Goal: Task Accomplishment & Management: Manage account settings

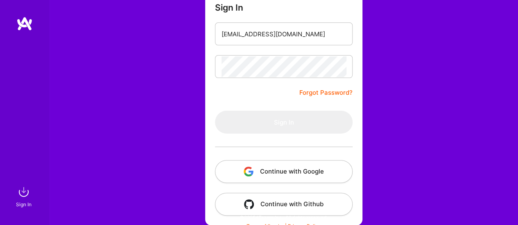
scroll to position [74, 0]
click at [266, 179] on button "Continue with Google" at bounding box center [283, 172] width 137 height 23
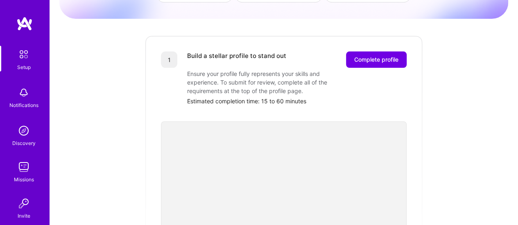
scroll to position [95, 0]
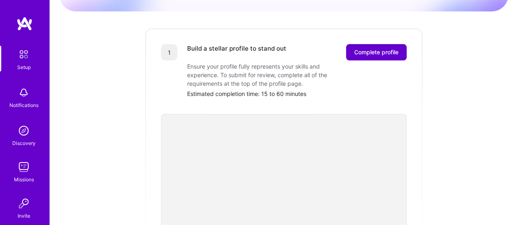
click at [362, 48] on span "Complete profile" at bounding box center [376, 52] width 44 height 8
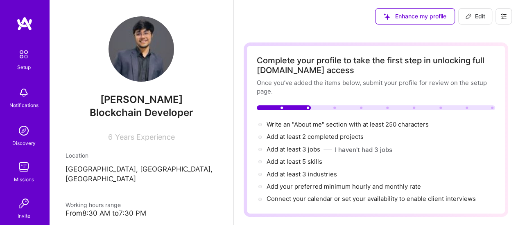
click at [146, 45] on img at bounding box center [140, 48] width 65 height 65
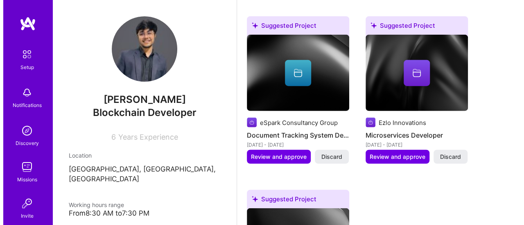
scroll to position [980, 0]
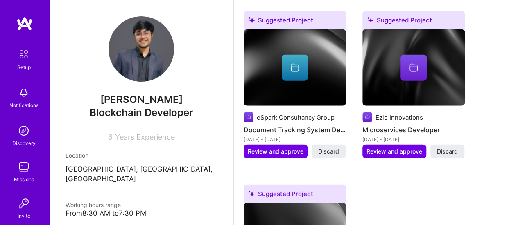
click at [274, 125] on h4 "Document Tracking System Developer" at bounding box center [294, 130] width 102 height 11
click at [250, 145] on button "Review and approve" at bounding box center [275, 152] width 64 height 14
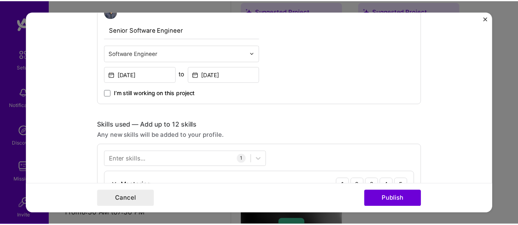
scroll to position [299, 0]
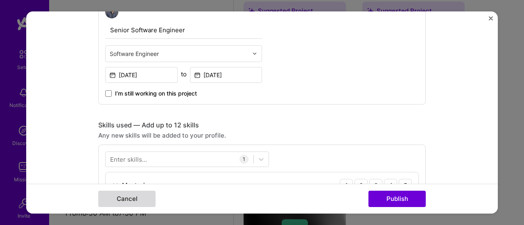
click at [125, 203] on button "Cancel" at bounding box center [126, 199] width 57 height 16
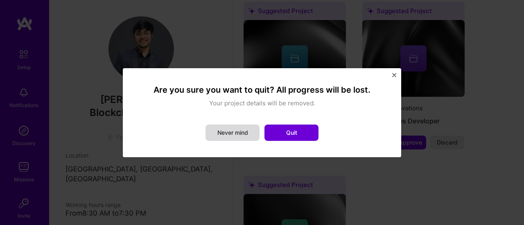
click at [225, 131] on button "Never mind" at bounding box center [232, 133] width 54 height 16
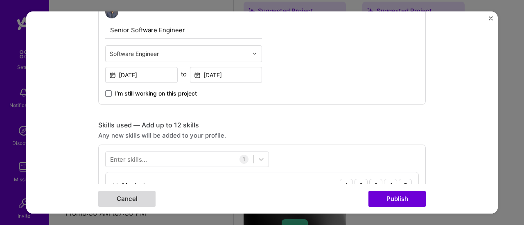
click at [135, 200] on button "Cancel" at bounding box center [126, 199] width 57 height 16
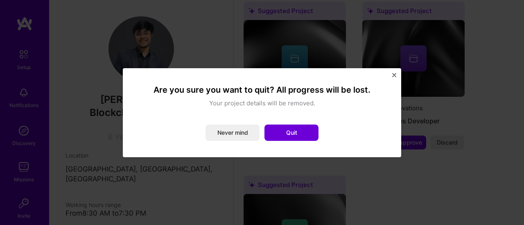
click at [392, 74] on img "Close" at bounding box center [394, 75] width 4 height 4
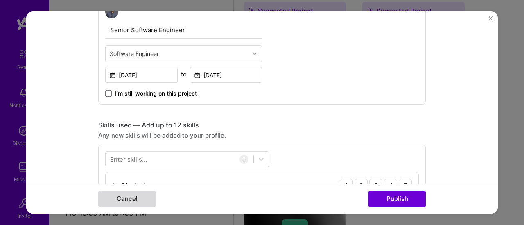
click at [117, 199] on button "Cancel" at bounding box center [126, 199] width 57 height 16
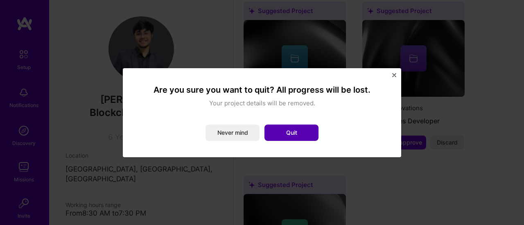
click at [284, 130] on button "Quit" at bounding box center [291, 133] width 54 height 16
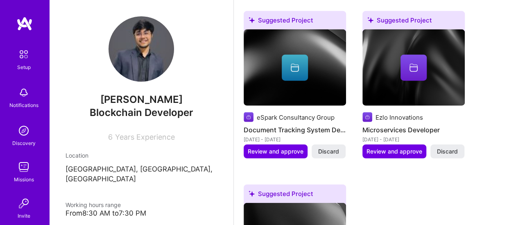
click at [167, 137] on span "Years Experience" at bounding box center [145, 137] width 60 height 9
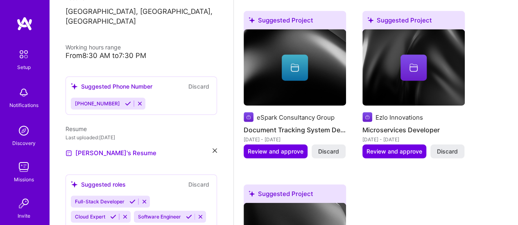
scroll to position [158, 0]
click at [89, 149] on link "[PERSON_NAME]'s Resume" at bounding box center [110, 154] width 91 height 10
click at [212, 149] on icon at bounding box center [214, 151] width 5 height 5
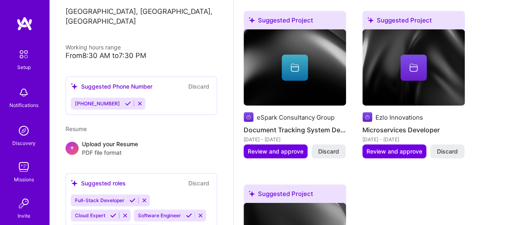
click at [133, 140] on div "Upload your Resume PDF file format" at bounding box center [110, 148] width 56 height 17
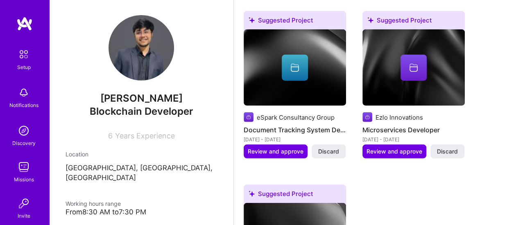
scroll to position [0, 0]
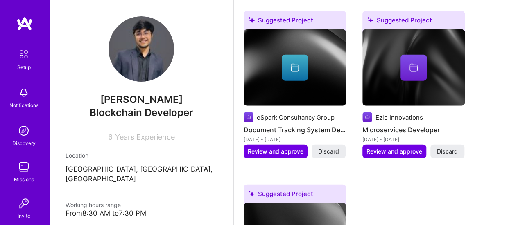
click at [146, 57] on img at bounding box center [140, 48] width 65 height 65
click at [146, 58] on img at bounding box center [140, 48] width 65 height 65
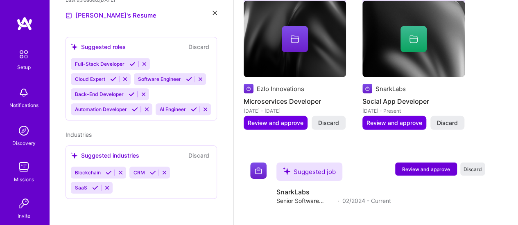
scroll to position [1218, 0]
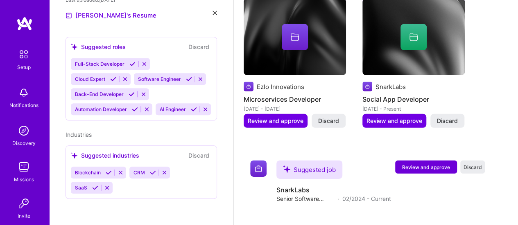
click at [119, 188] on div "Blockchain CRM SaaS" at bounding box center [141, 180] width 141 height 27
click at [108, 172] on icon at bounding box center [109, 173] width 6 height 6
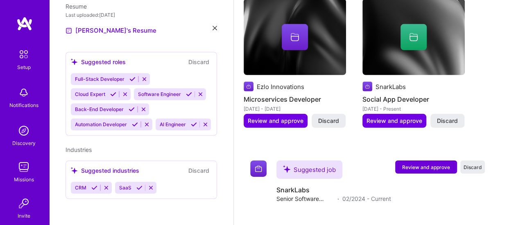
scroll to position [300, 0]
click at [190, 172] on button "Discard" at bounding box center [199, 170] width 26 height 9
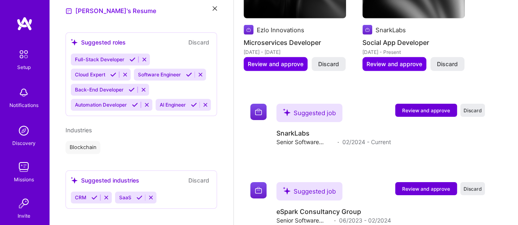
scroll to position [329, 0]
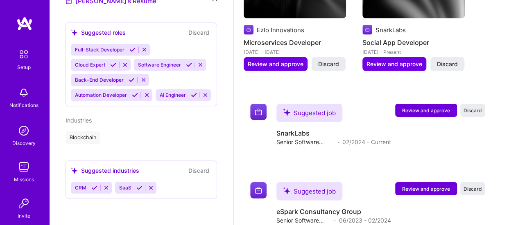
drag, startPoint x: 92, startPoint y: 127, endPoint x: 92, endPoint y: 133, distance: 6.1
click at [92, 127] on div "Industries Blockchain" at bounding box center [140, 130] width 151 height 28
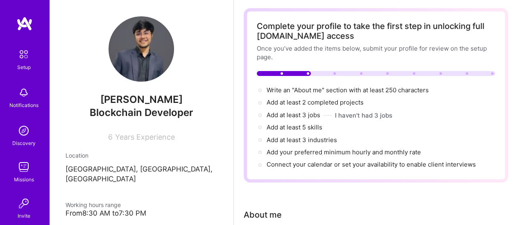
scroll to position [0, 0]
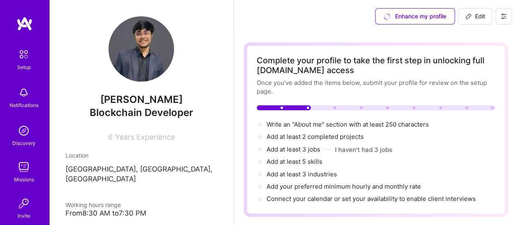
click at [472, 20] on span "Edit" at bounding box center [475, 16] width 20 height 8
select select "US"
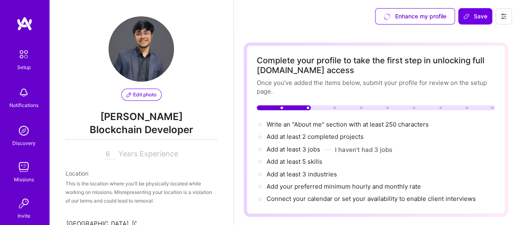
click at [131, 95] on span "Edit photo" at bounding box center [141, 94] width 30 height 7
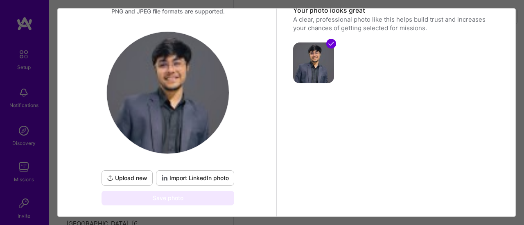
scroll to position [101, 0]
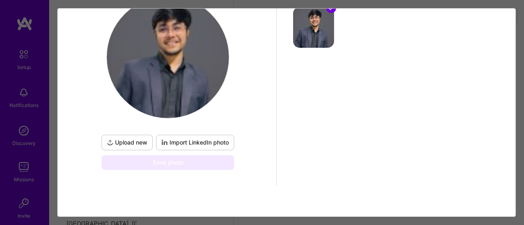
click at [127, 140] on span "Upload new" at bounding box center [127, 143] width 41 height 8
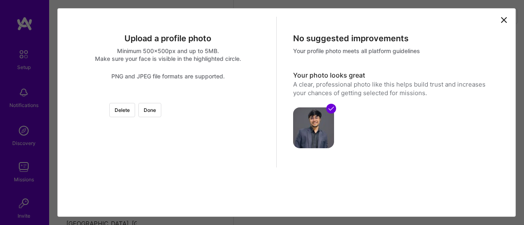
scroll to position [99, 0]
click at [180, 131] on div at bounding box center [268, 197] width 200 height 200
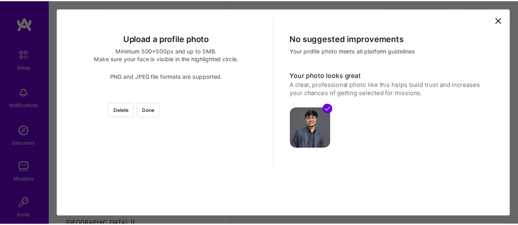
scroll to position [81, 0]
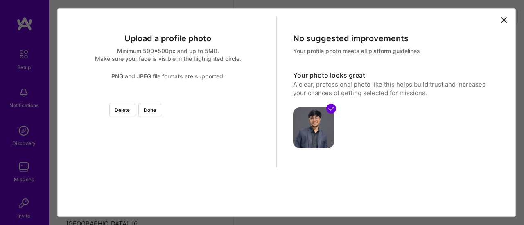
click at [185, 144] on div at bounding box center [270, 193] width 171 height 171
click at [191, 131] on div at bounding box center [274, 196] width 167 height 167
click at [161, 103] on button "Done" at bounding box center [149, 110] width 23 height 14
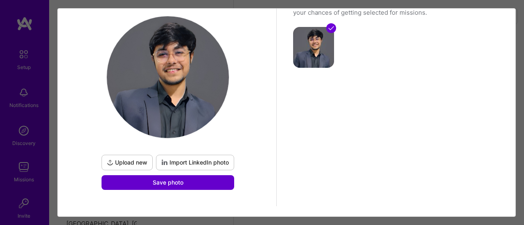
click at [182, 182] on span "Save photo" at bounding box center [168, 183] width 31 height 8
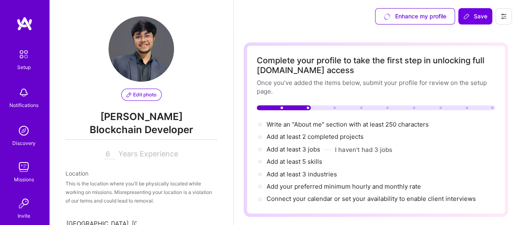
click at [106, 156] on input "6" at bounding box center [110, 155] width 10 height 10
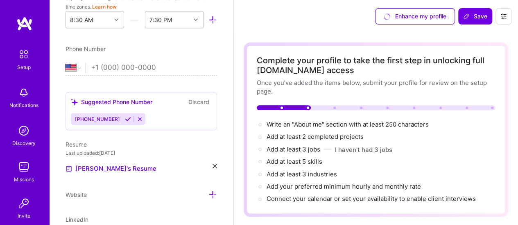
scroll to position [275, 0]
click at [125, 117] on icon at bounding box center [128, 119] width 6 height 6
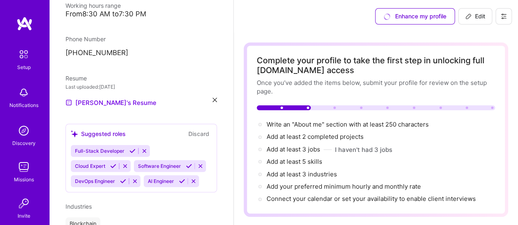
scroll to position [198, 0]
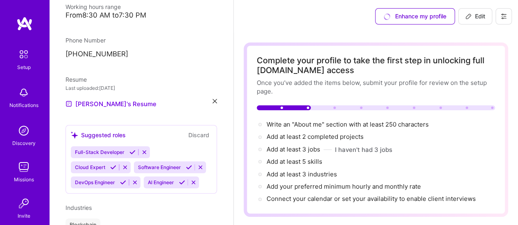
click at [212, 99] on icon at bounding box center [214, 101] width 5 height 5
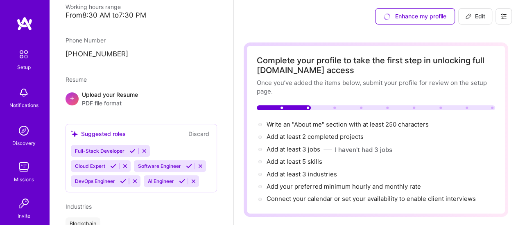
click at [69, 92] on div "+" at bounding box center [71, 98] width 13 height 13
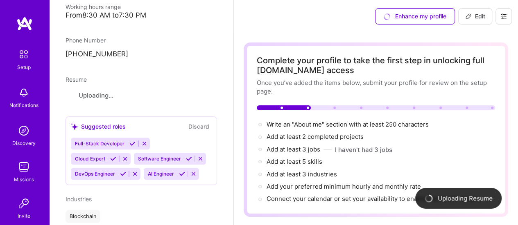
scroll to position [282, 0]
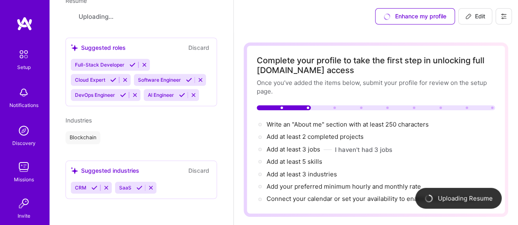
click at [90, 131] on div "Blockchain" at bounding box center [82, 137] width 35 height 13
click at [83, 120] on span "Industries" at bounding box center [78, 120] width 26 height 7
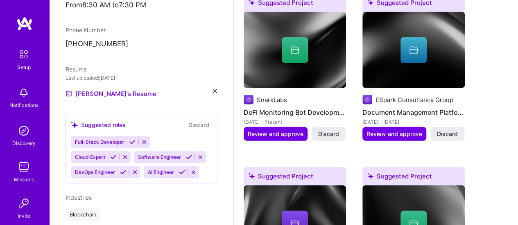
scroll to position [208, 0]
click at [186, 161] on icon at bounding box center [189, 158] width 6 height 6
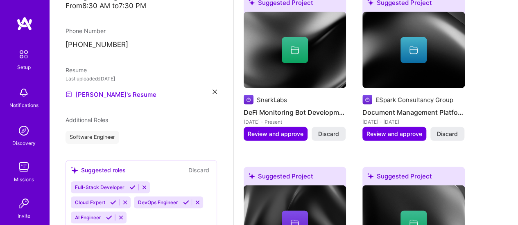
click at [131, 185] on icon at bounding box center [132, 188] width 6 height 6
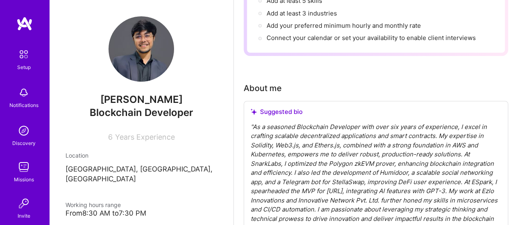
scroll to position [0, 0]
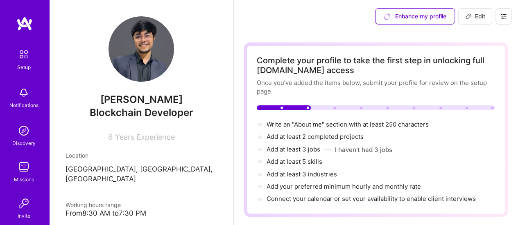
click at [462, 14] on button "Edit" at bounding box center [475, 16] width 34 height 16
select select "PK"
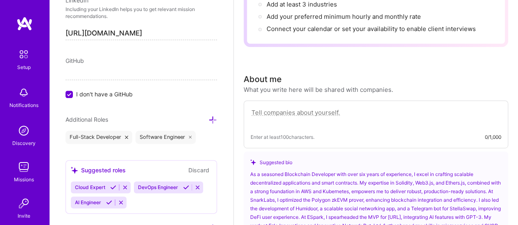
scroll to position [446, 0]
click at [68, 92] on input "I don't have a GitHub" at bounding box center [69, 94] width 7 height 7
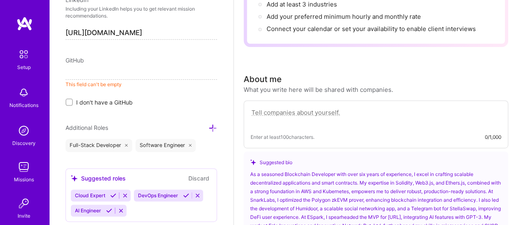
click at [140, 64] on div "GitHub This field can't be empty I don't have a GitHub" at bounding box center [140, 81] width 151 height 51
click at [133, 71] on input at bounding box center [140, 73] width 151 height 13
paste input "[URL][DOMAIN_NAME]"
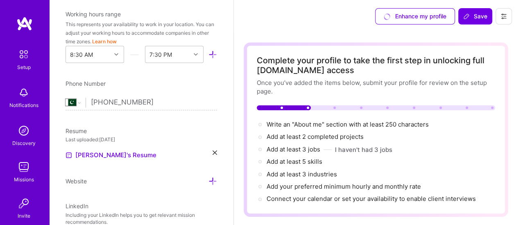
scroll to position [239, 0]
type input "[URL][DOMAIN_NAME]"
click at [212, 151] on icon at bounding box center [214, 153] width 5 height 5
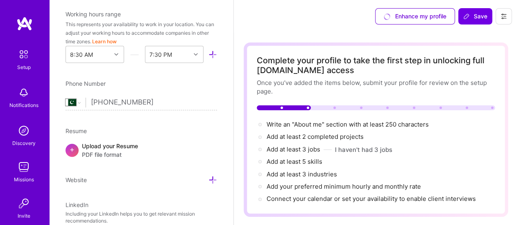
click at [70, 153] on div "+" at bounding box center [71, 150] width 13 height 13
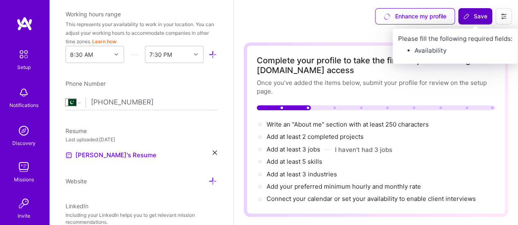
click at [470, 14] on span "Save" at bounding box center [475, 16] width 24 height 8
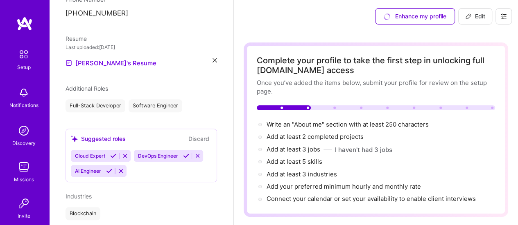
scroll to position [182, 0]
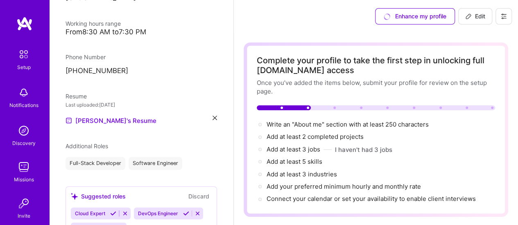
click at [212, 116] on icon at bounding box center [214, 118] width 5 height 5
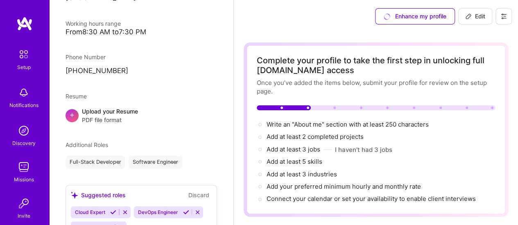
click at [468, 19] on icon at bounding box center [468, 16] width 7 height 7
select select "PK"
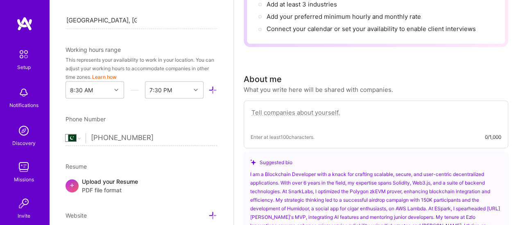
scroll to position [203, 0]
click at [76, 185] on div "+" at bounding box center [71, 186] width 13 height 13
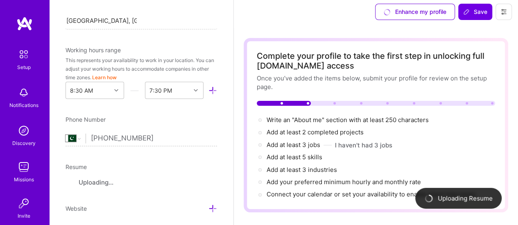
scroll to position [0, 0]
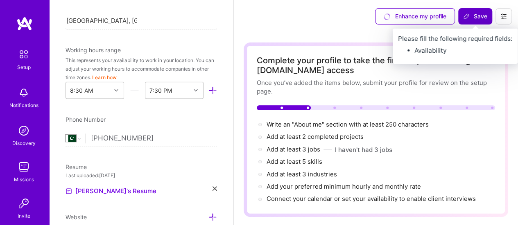
click at [463, 18] on icon at bounding box center [466, 16] width 7 height 7
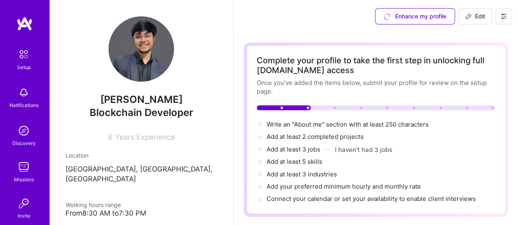
click at [472, 19] on span "Edit" at bounding box center [475, 16] width 20 height 8
select select "PK"
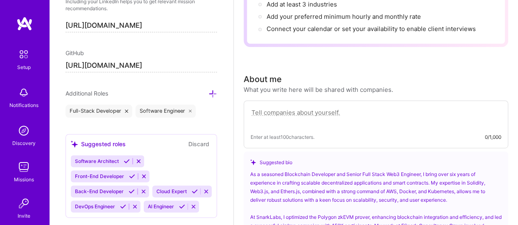
scroll to position [457, 0]
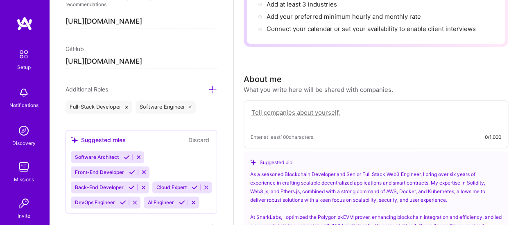
click at [208, 88] on icon at bounding box center [212, 90] width 9 height 9
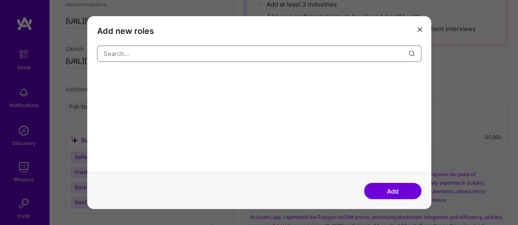
click at [189, 52] on input "modal" at bounding box center [256, 53] width 305 height 21
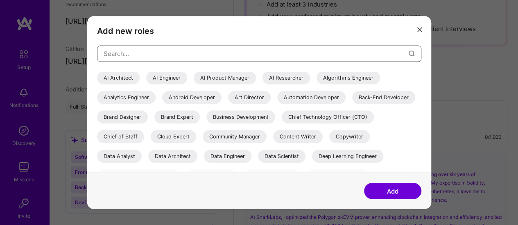
scroll to position [0, 0]
click at [352, 104] on div "Back-End Developer" at bounding box center [383, 97] width 63 height 13
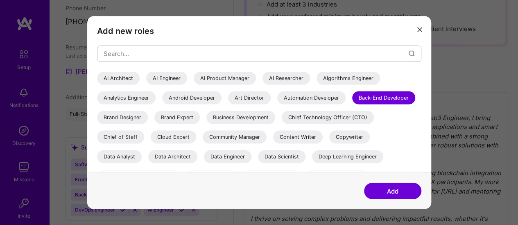
click at [375, 193] on button "Add" at bounding box center [392, 191] width 57 height 16
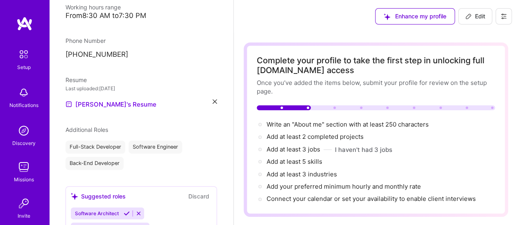
scroll to position [202, 0]
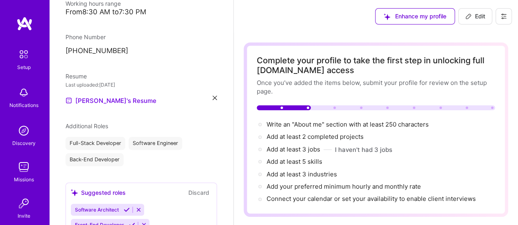
click at [470, 17] on icon at bounding box center [468, 16] width 7 height 7
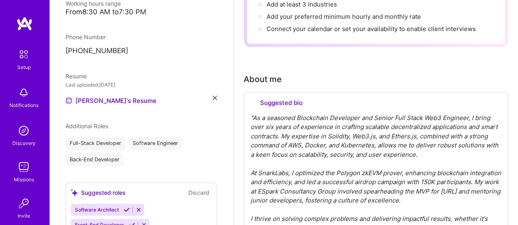
scroll to position [299, 0]
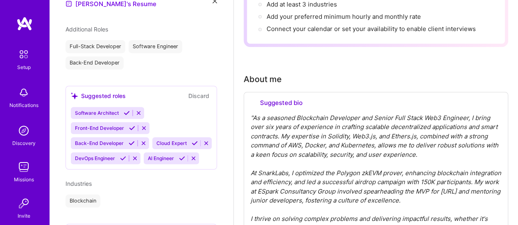
select select "PK"
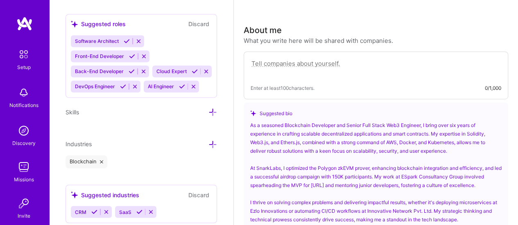
scroll to position [591, 0]
click at [208, 148] on icon at bounding box center [212, 144] width 9 height 9
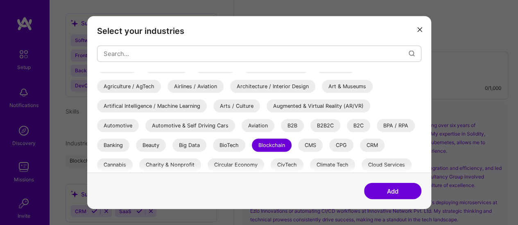
scroll to position [0, 0]
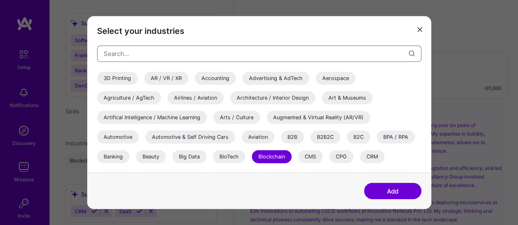
click at [153, 55] on input "modal" at bounding box center [256, 53] width 305 height 21
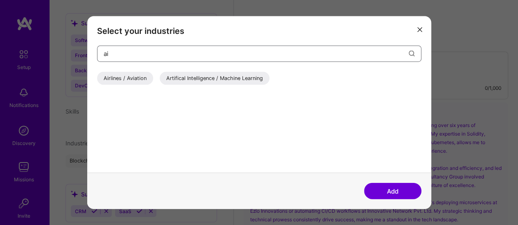
type input "a"
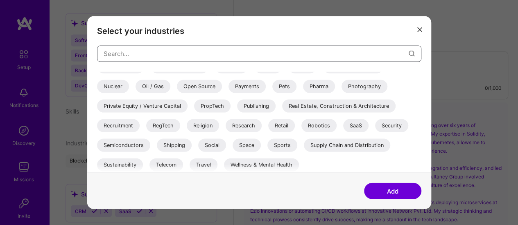
scroll to position [308, 0]
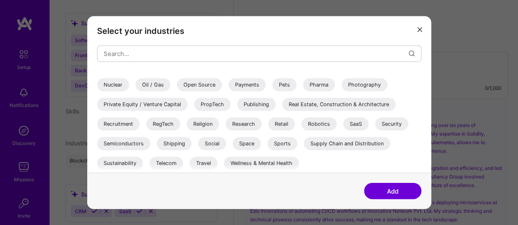
click at [386, 191] on button "Add" at bounding box center [392, 191] width 57 height 16
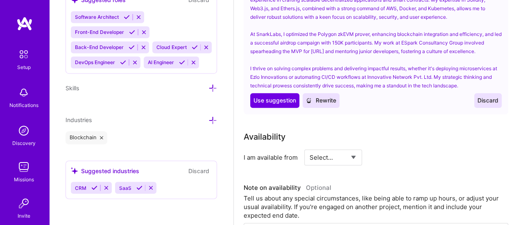
scroll to position [373, 0]
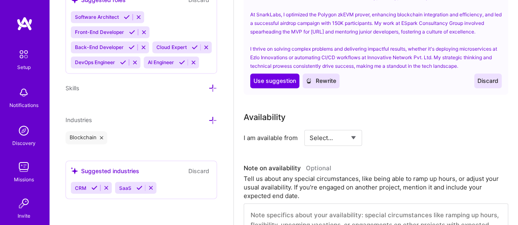
click at [208, 119] on icon at bounding box center [212, 120] width 9 height 9
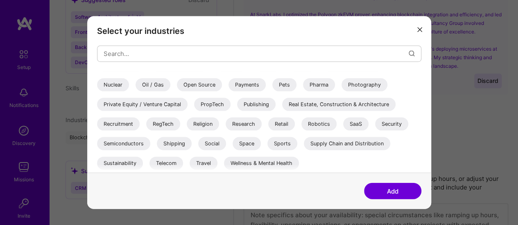
scroll to position [308, 0]
click at [358, 123] on div "SaaS" at bounding box center [355, 123] width 25 height 13
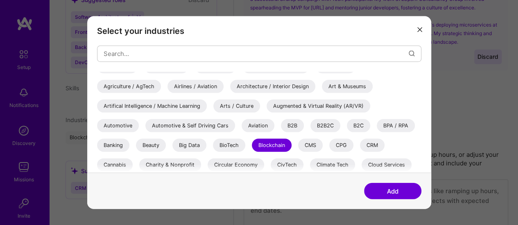
scroll to position [0, 0]
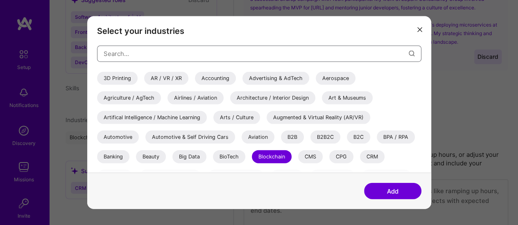
click at [260, 56] on input "modal" at bounding box center [256, 53] width 305 height 21
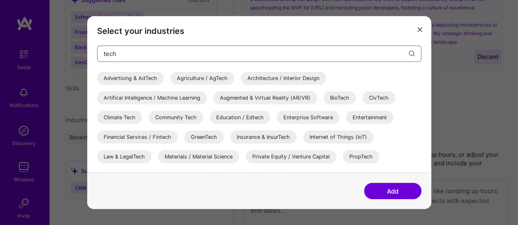
scroll to position [13, 0]
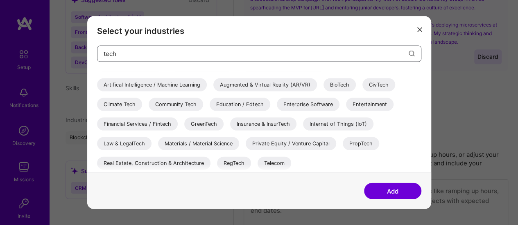
type input "tech"
click at [388, 190] on button "Add" at bounding box center [392, 191] width 57 height 16
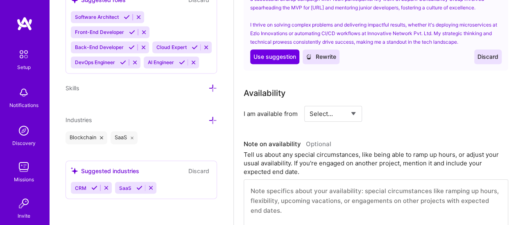
click at [92, 189] on icon at bounding box center [94, 188] width 6 height 6
click at [136, 187] on div "SaaS" at bounding box center [141, 188] width 141 height 12
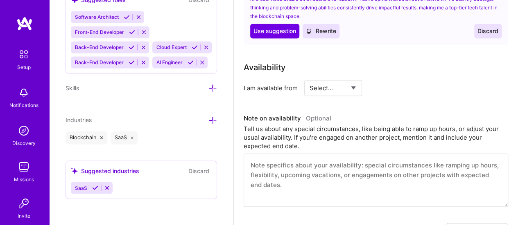
click at [96, 175] on div "Suggested industries" at bounding box center [105, 171] width 68 height 9
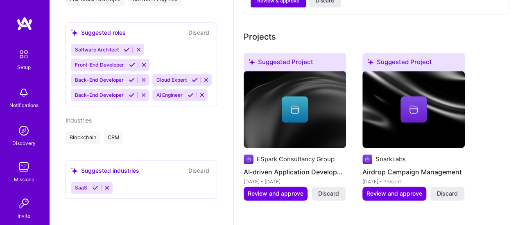
scroll to position [366, 0]
click at [93, 203] on div "[PERSON_NAME] Blockchain Developer 6 Years Experience Location [GEOGRAPHIC_DATA…" at bounding box center [141, 112] width 184 height 225
click at [94, 189] on icon at bounding box center [95, 188] width 6 height 6
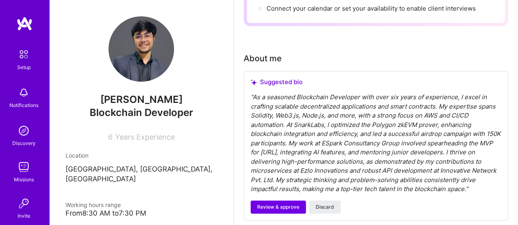
scroll to position [0, 0]
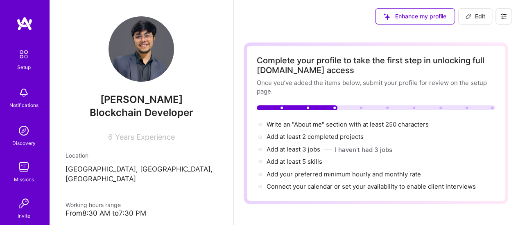
click at [473, 19] on span "Edit" at bounding box center [475, 16] width 20 height 8
select select "PK"
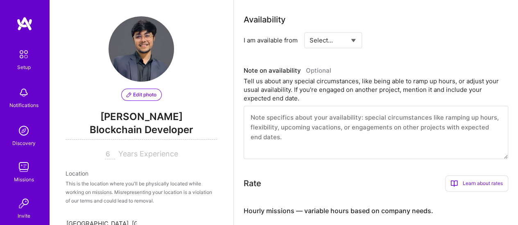
scroll to position [433, 0]
click at [322, 36] on select "Select... Right Now Future Date Not Available" at bounding box center [332, 39] width 47 height 21
select select "Right Now"
click at [309, 29] on select "Select... Right Now Future Date Not Available" at bounding box center [332, 39] width 47 height 21
